Goal: Information Seeking & Learning: Learn about a topic

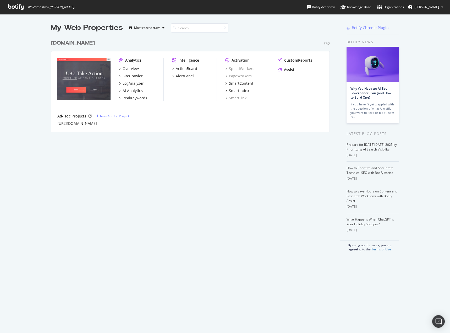
scroll to position [329, 442]
click at [261, 136] on div "My Web Properties Most recent crawl [DOMAIN_NAME] Pro Analytics Overview SiteCr…" at bounding box center [195, 137] width 289 height 229
click at [268, 108] on div "Ad-Hoc Projects New Ad-Hoc Project [URL][DOMAIN_NAME]" at bounding box center [190, 119] width 278 height 25
click at [245, 83] on div "SmartContent" at bounding box center [241, 83] width 24 height 5
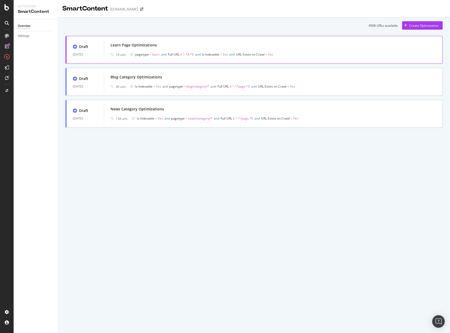
click at [161, 50] on div "Learn Page Optimizations 16 urls pagetype = learn and Full URL ≠ ^.*#.*$ and Is…" at bounding box center [274, 49] width 326 height 17
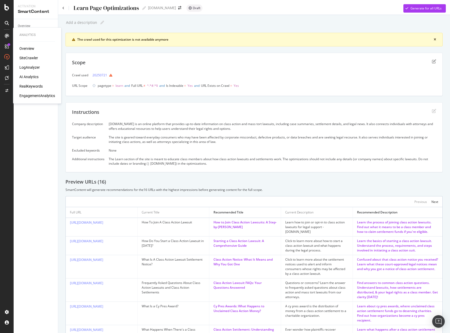
click at [8, 35] on icon at bounding box center [7, 36] width 4 height 4
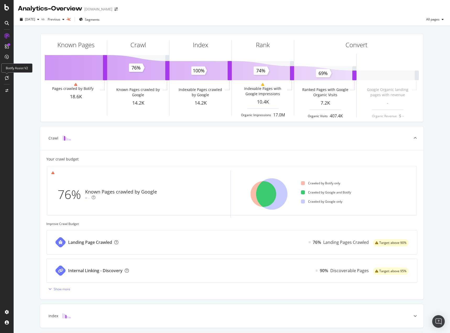
click at [9, 77] on div at bounding box center [7, 78] width 8 height 8
